Goal: Browse casually: Explore the website without a specific task or goal

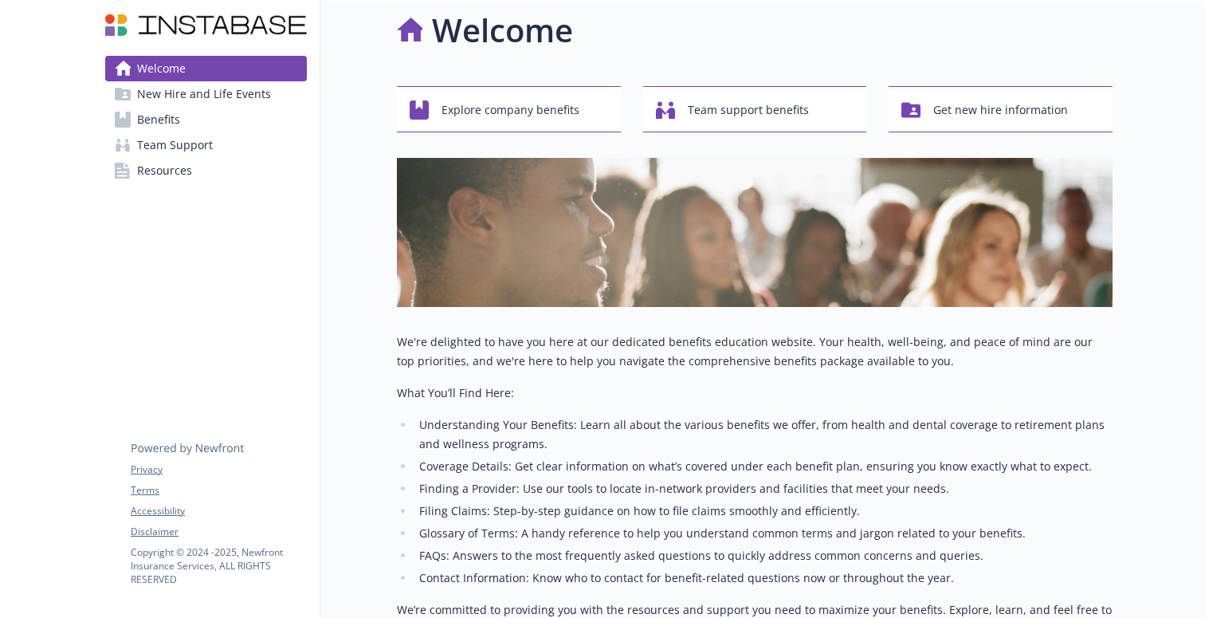
scroll to position [21, 0]
